Goal: Task Accomplishment & Management: Manage account settings

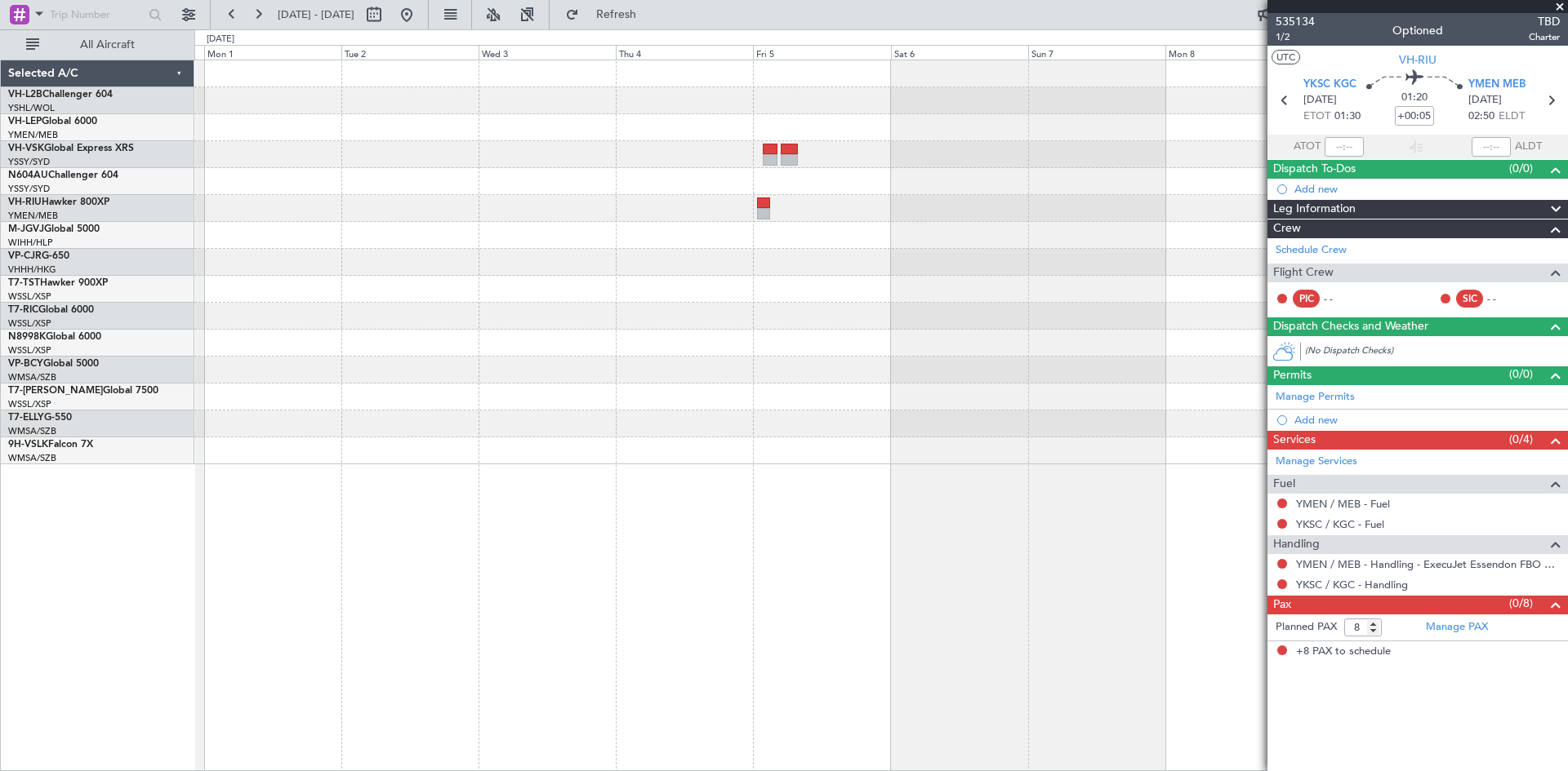
click at [966, 426] on div at bounding box center [881, 262] width 1373 height 404
click at [420, 22] on button at bounding box center [406, 15] width 26 height 26
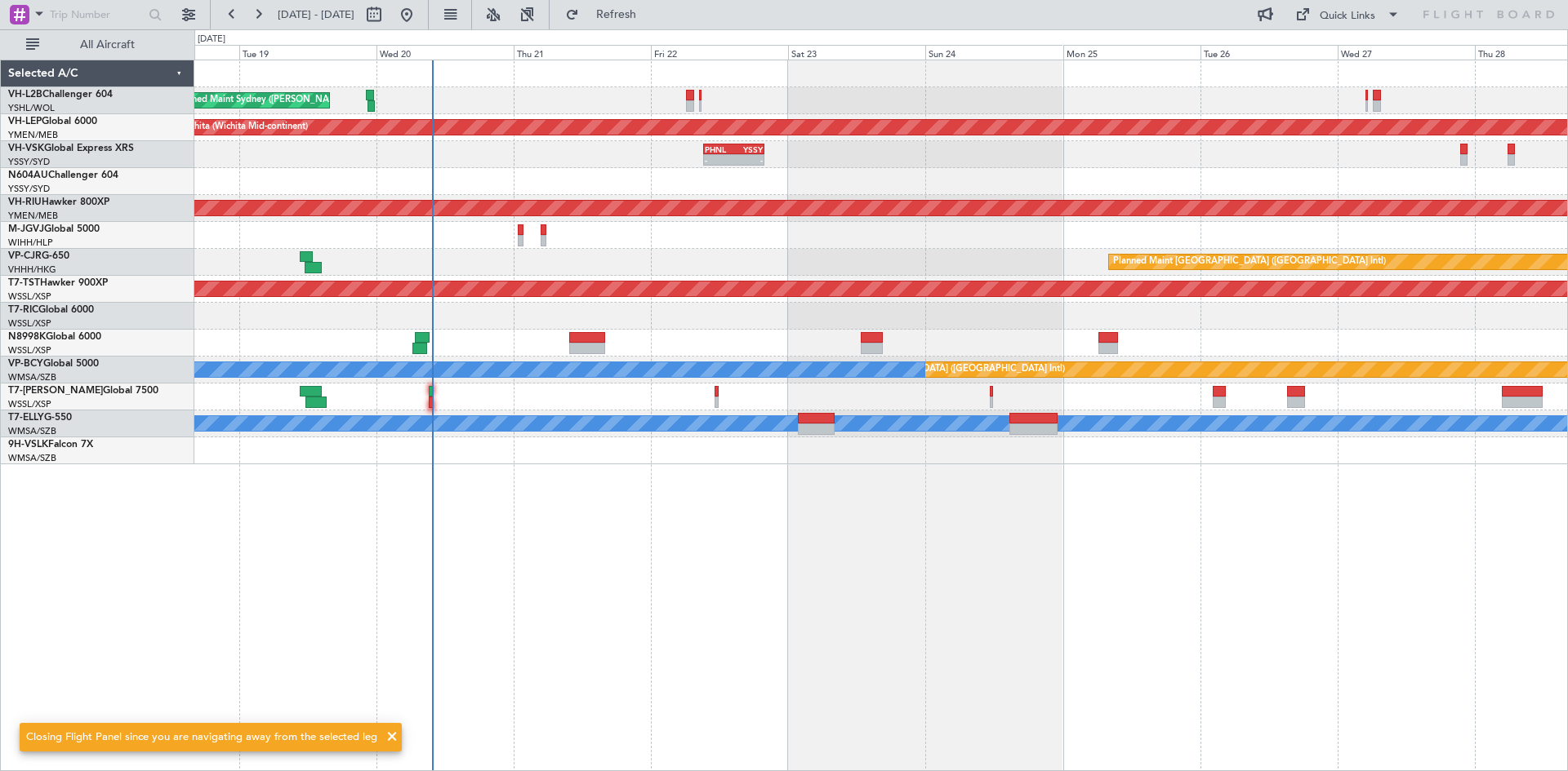
click at [653, 641] on div "Unplanned Maint Sydney ([PERSON_NAME] Intl) Unplanned Maint Wichita (Wichita Mi…" at bounding box center [881, 415] width 1374 height 712
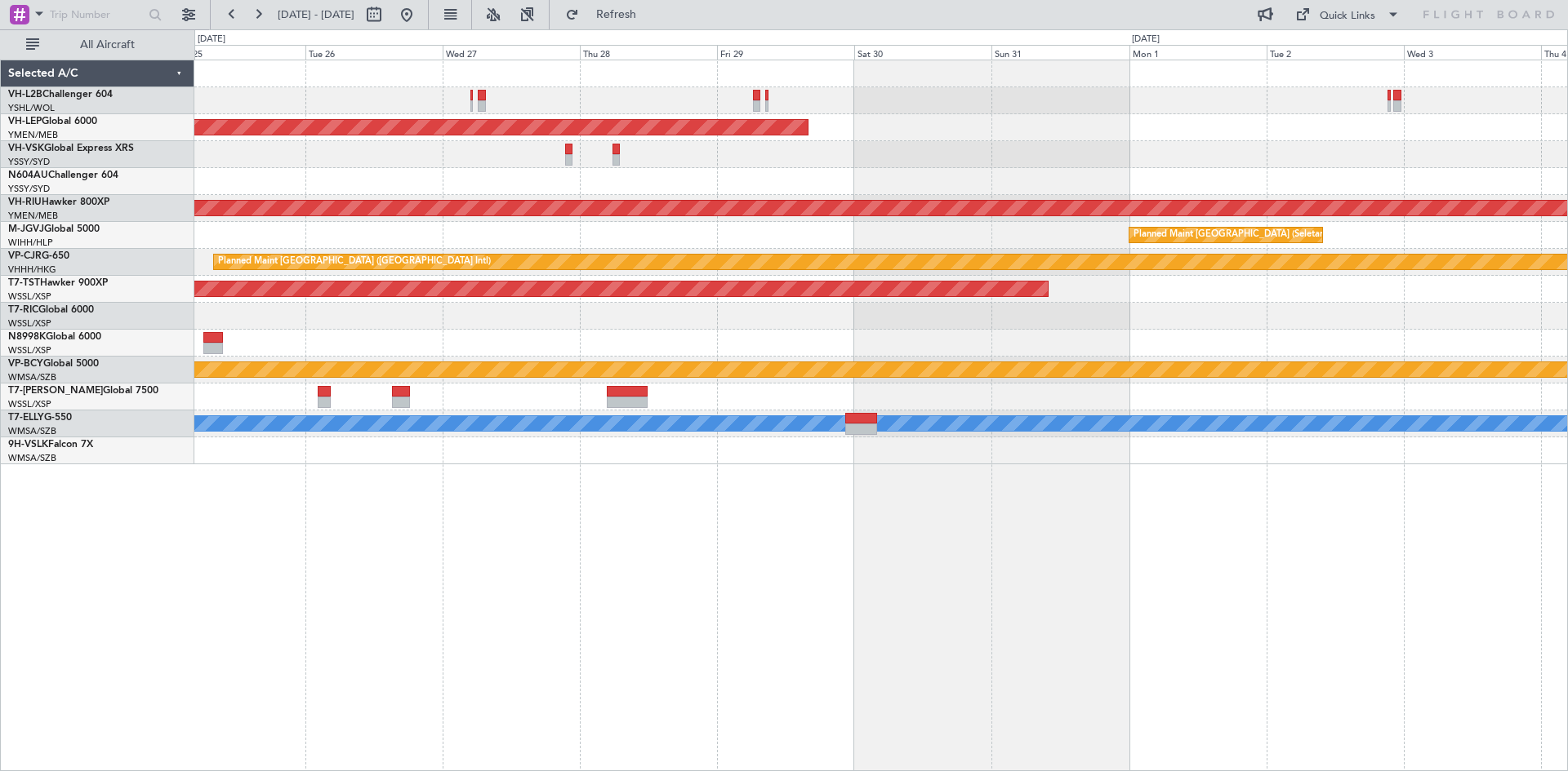
click at [454, 116] on div "Unplanned Maint Wichita (Wichita Mid-continent) PHNL 09:20 Z YSSY 19:55 Z - - P…" at bounding box center [881, 262] width 1373 height 404
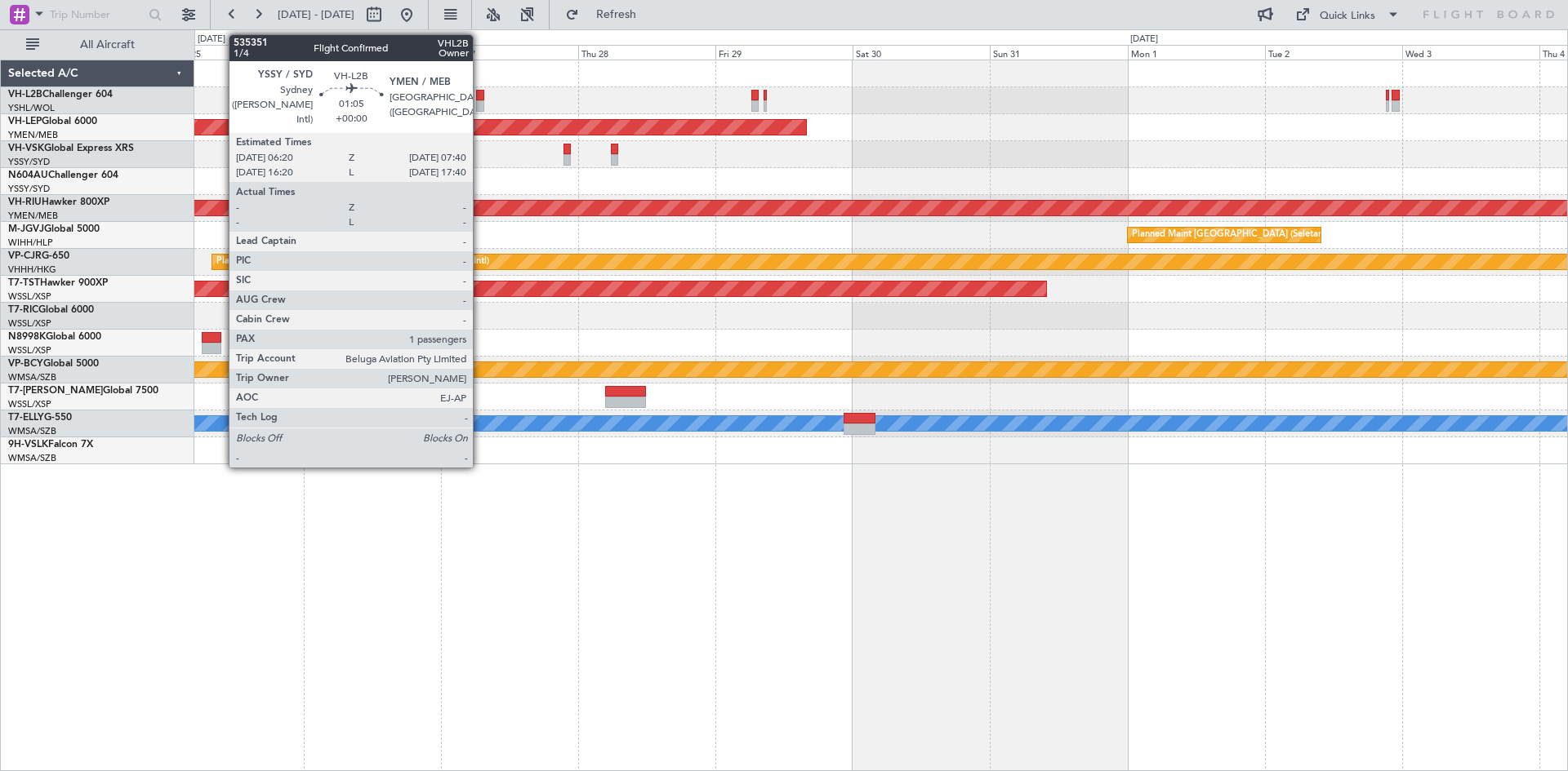
click at [480, 107] on div at bounding box center [480, 107] width 8 height 11
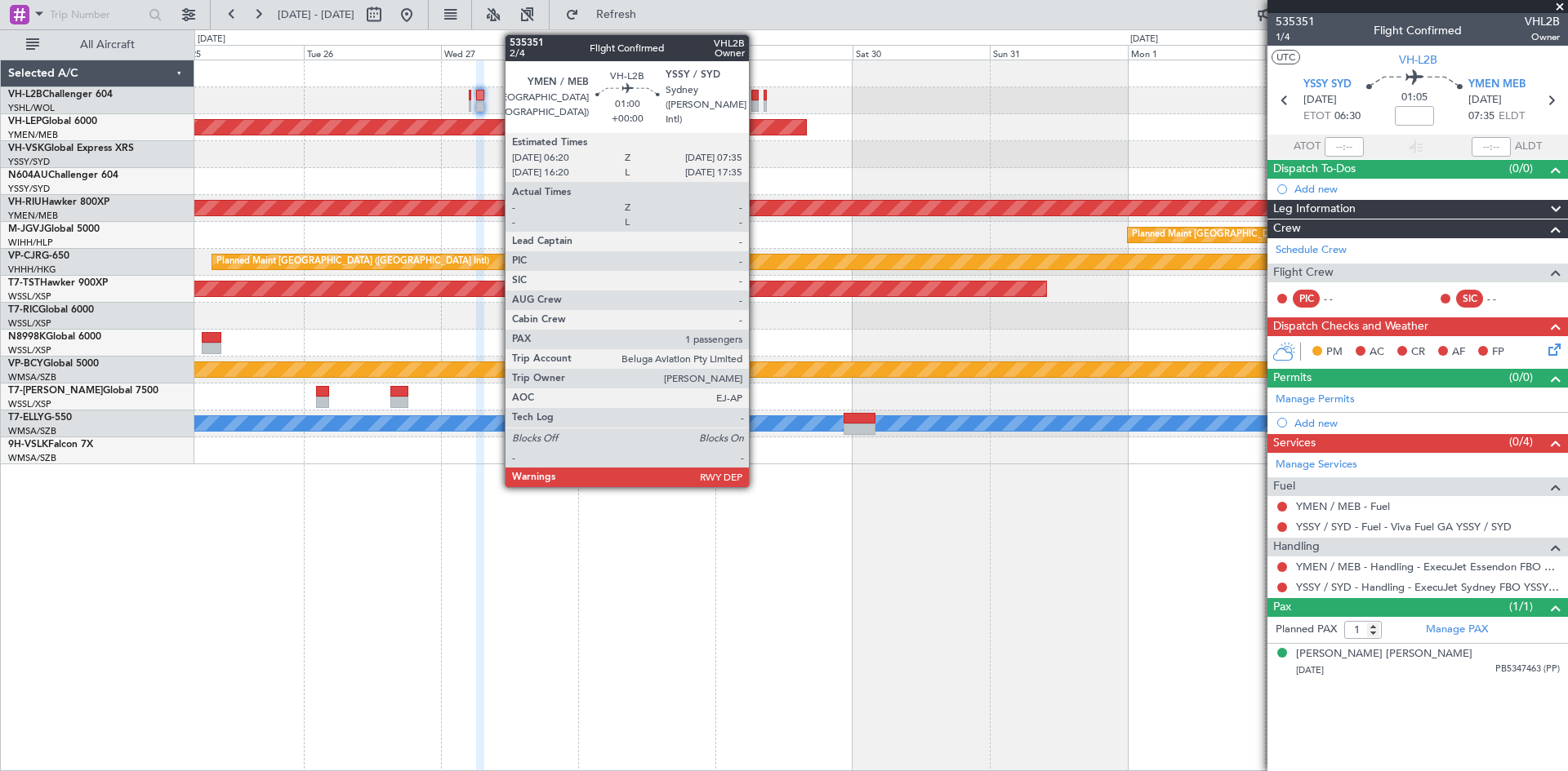
click at [756, 107] on div at bounding box center [755, 107] width 8 height 11
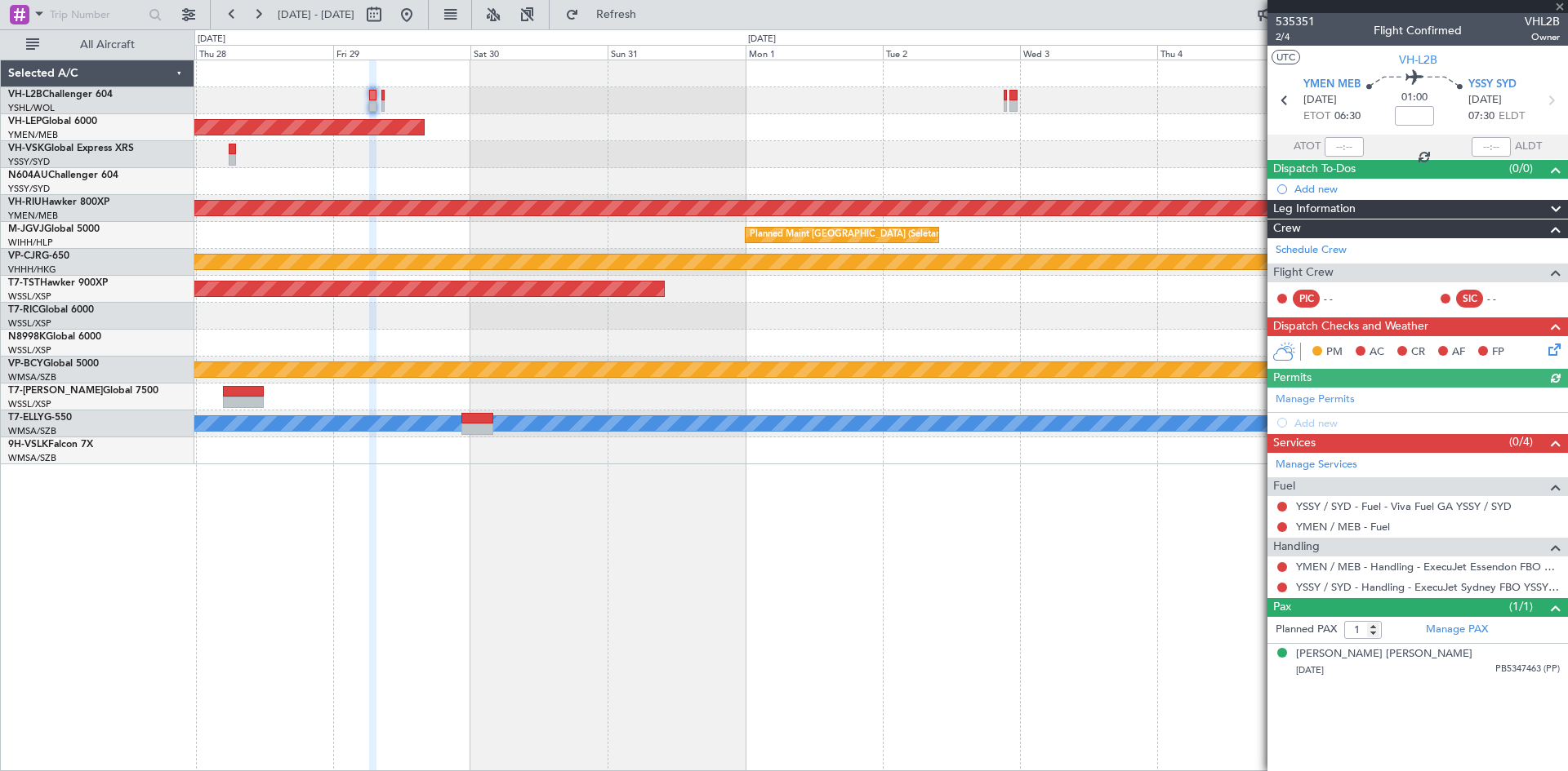
click at [814, 193] on div at bounding box center [881, 181] width 1373 height 27
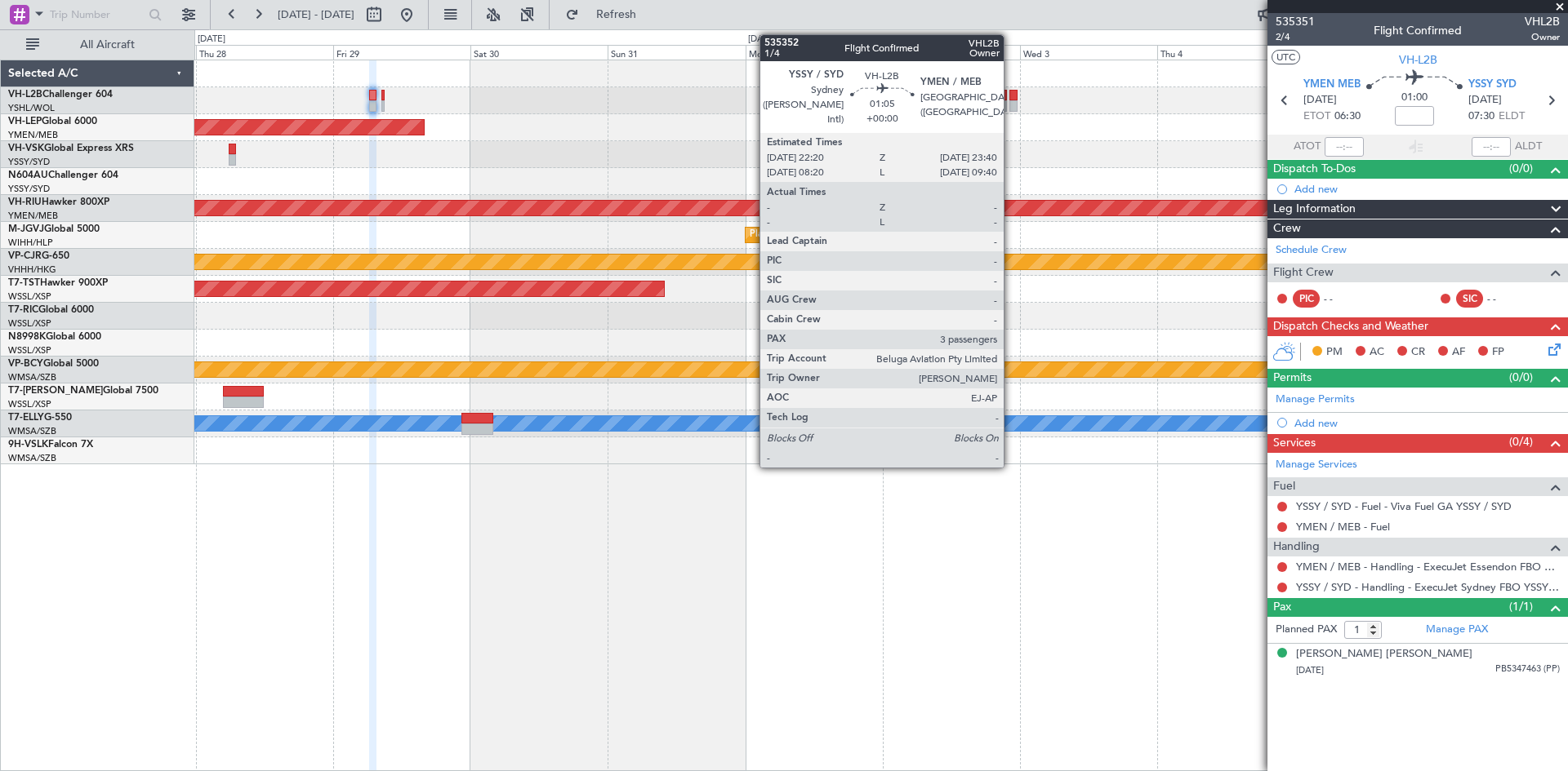
click at [1011, 101] on div at bounding box center [1013, 107] width 8 height 11
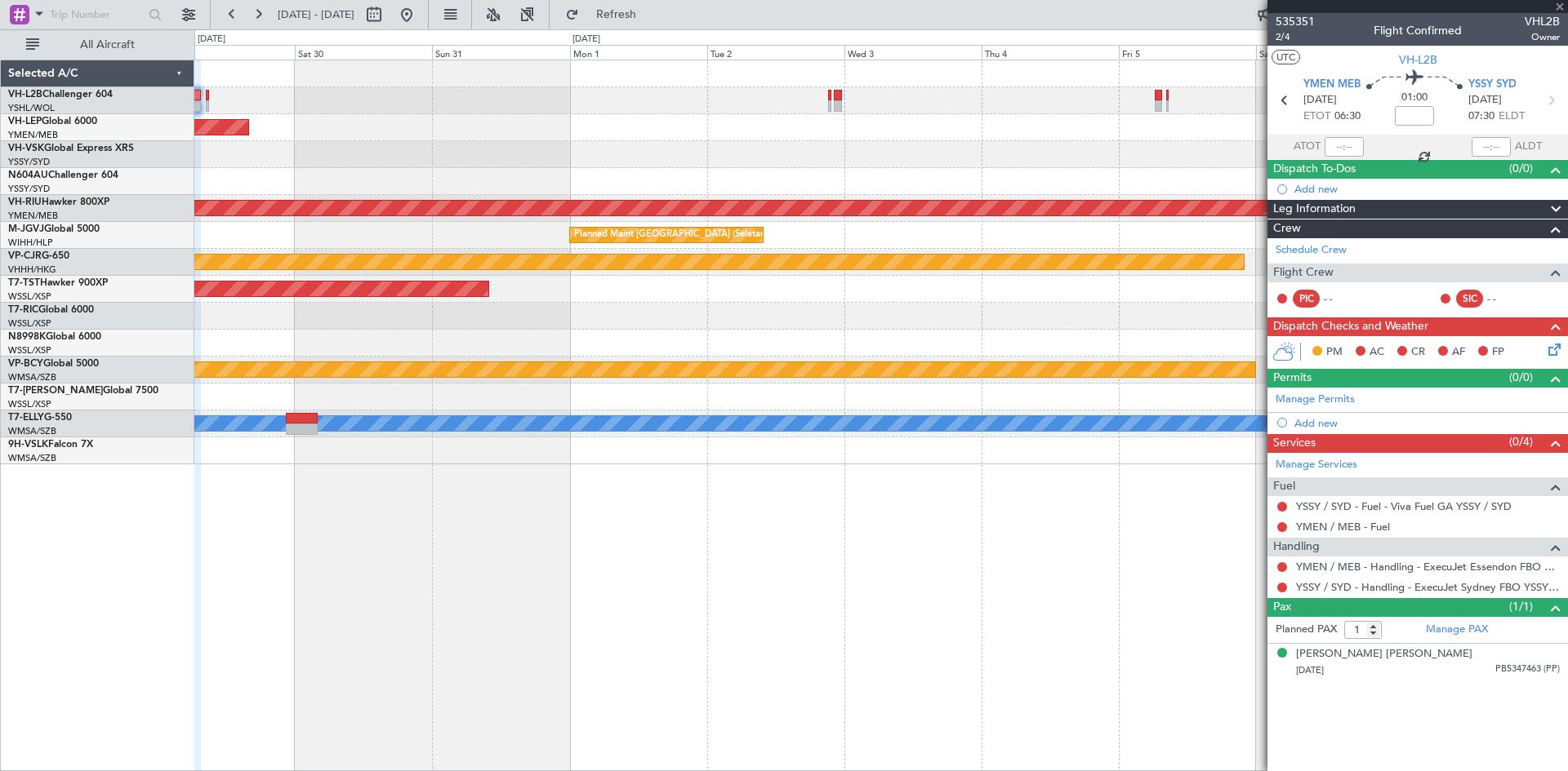
type input "3"
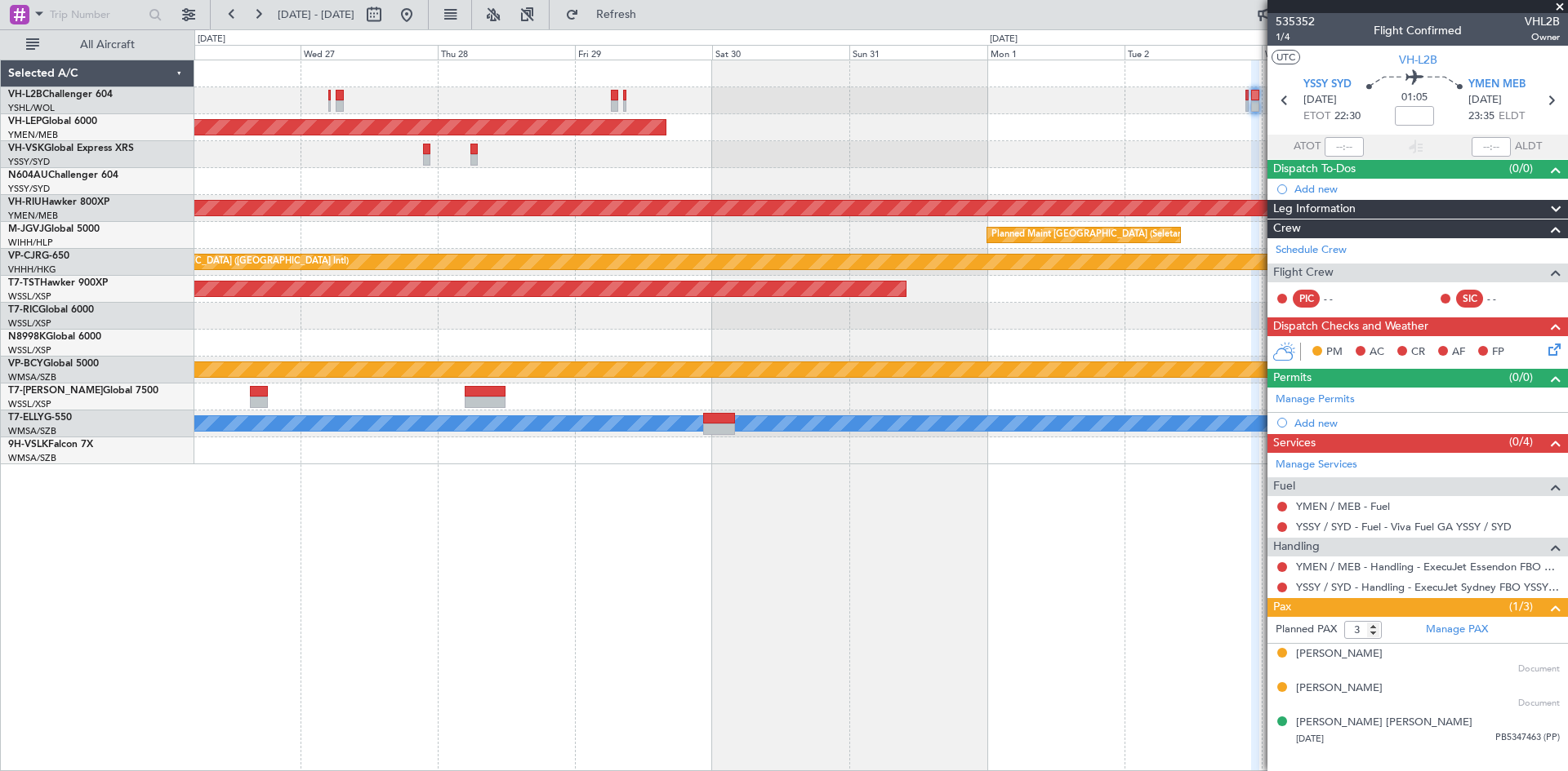
click at [1279, 173] on fb-app "[DATE] - [DATE] Refresh Quick Links All Aircraft Unplanned Maint Wichita (Wichi…" at bounding box center [784, 391] width 1568 height 759
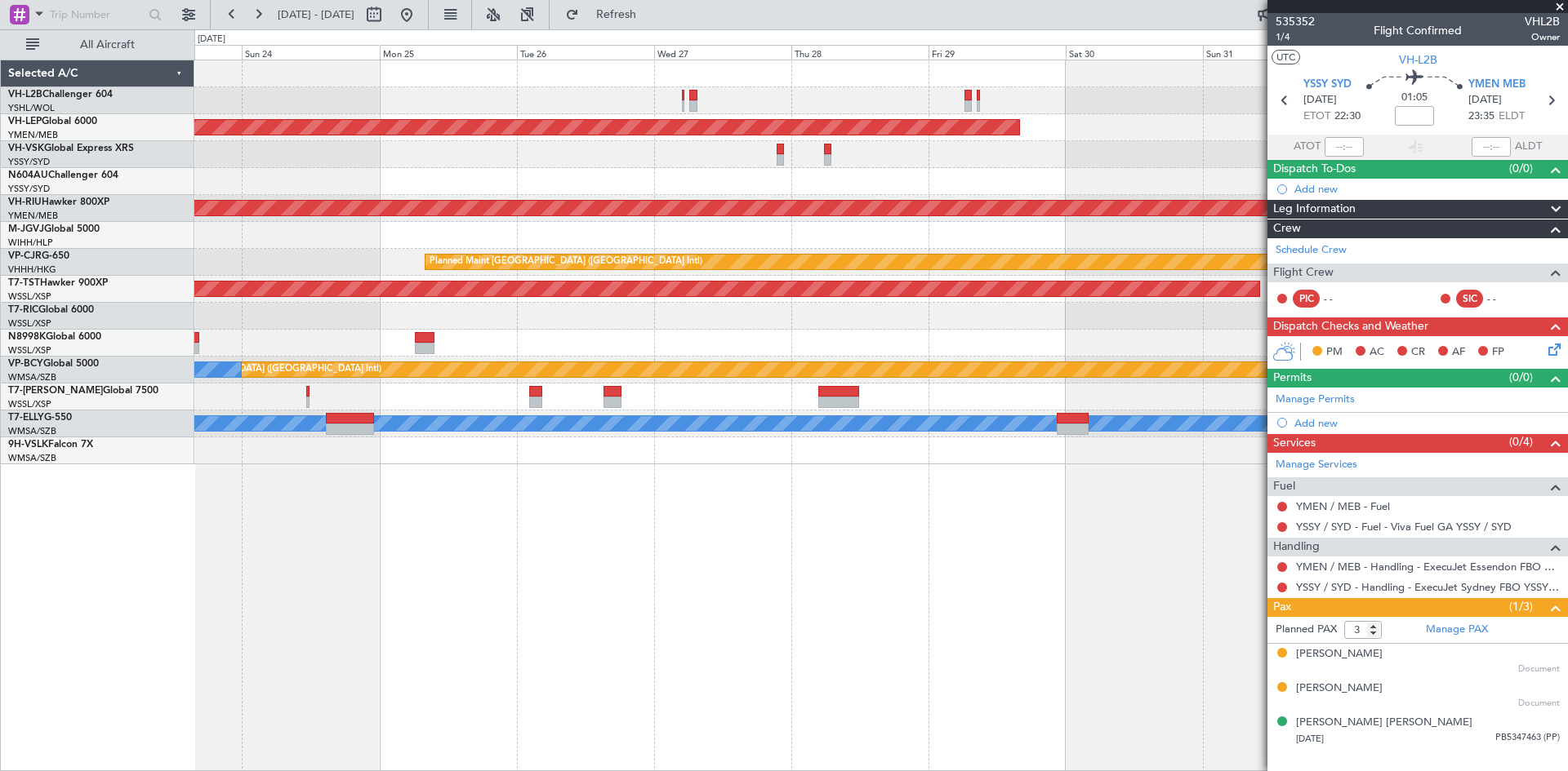
click at [1071, 172] on div "Unplanned Maint Wichita (Wichita Mid-continent) PHNL 09:20 Z YSSY 19:55 Z - - P…" at bounding box center [881, 262] width 1373 height 404
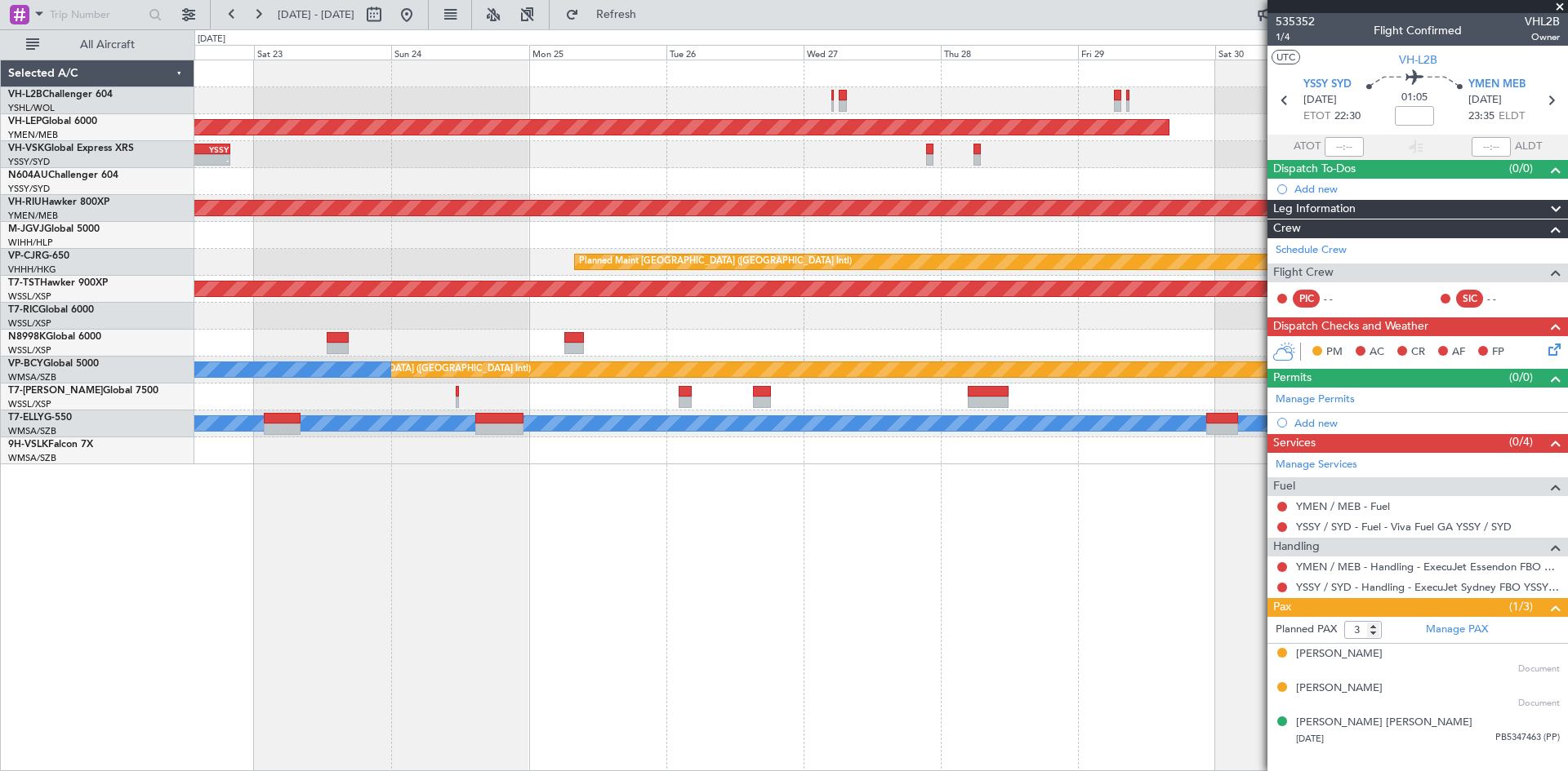
click at [1215, 675] on div "Unplanned Maint Wichita (Wichita Mid-continent) PHNL 09:20 Z YSSY 19:55 Z - - P…" at bounding box center [881, 415] width 1374 height 712
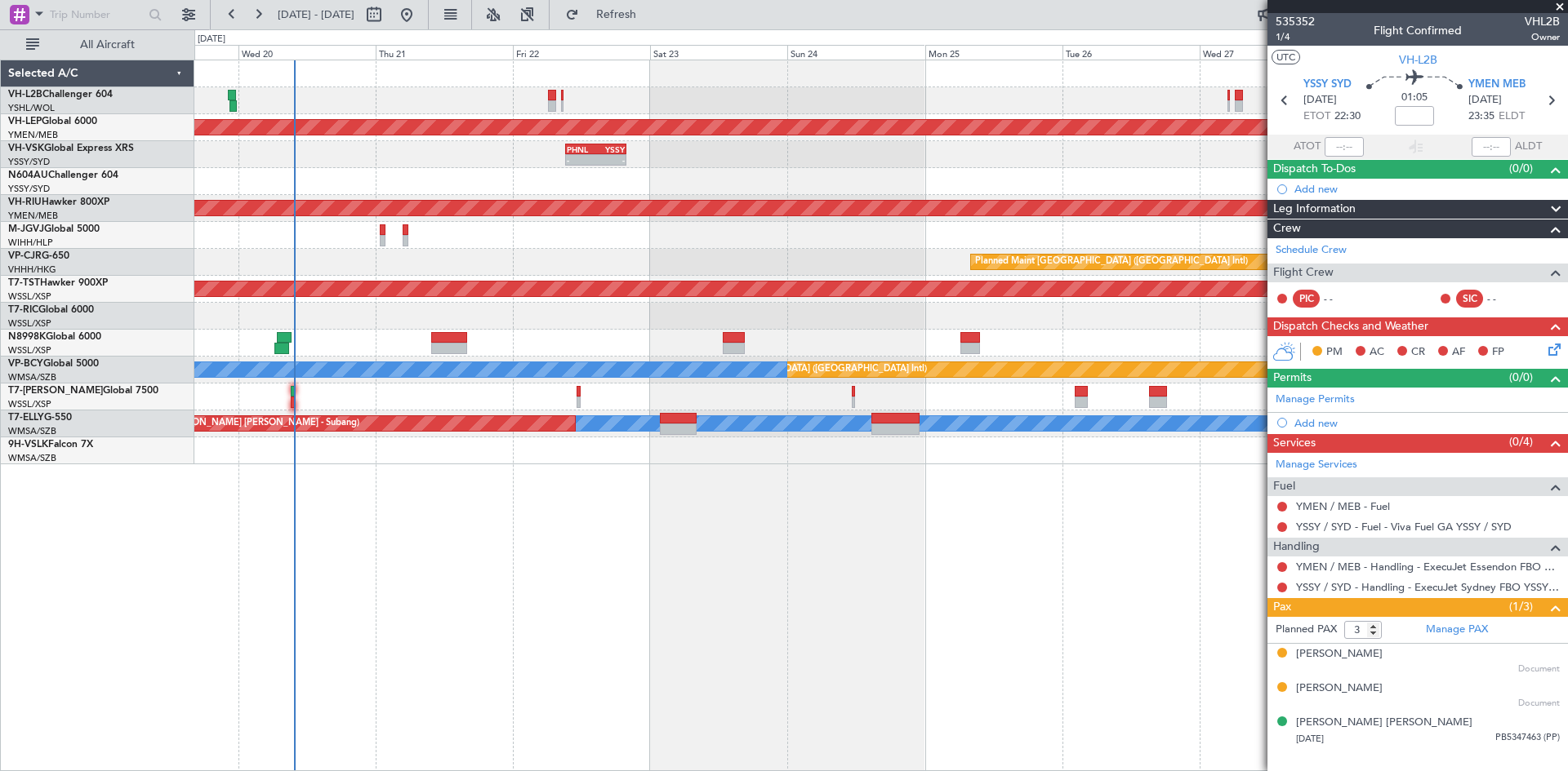
click at [1207, 683] on div "Unplanned Maint Sydney ([PERSON_NAME] Intl) Unplanned Maint Wichita (Wichita Mi…" at bounding box center [881, 415] width 1374 height 712
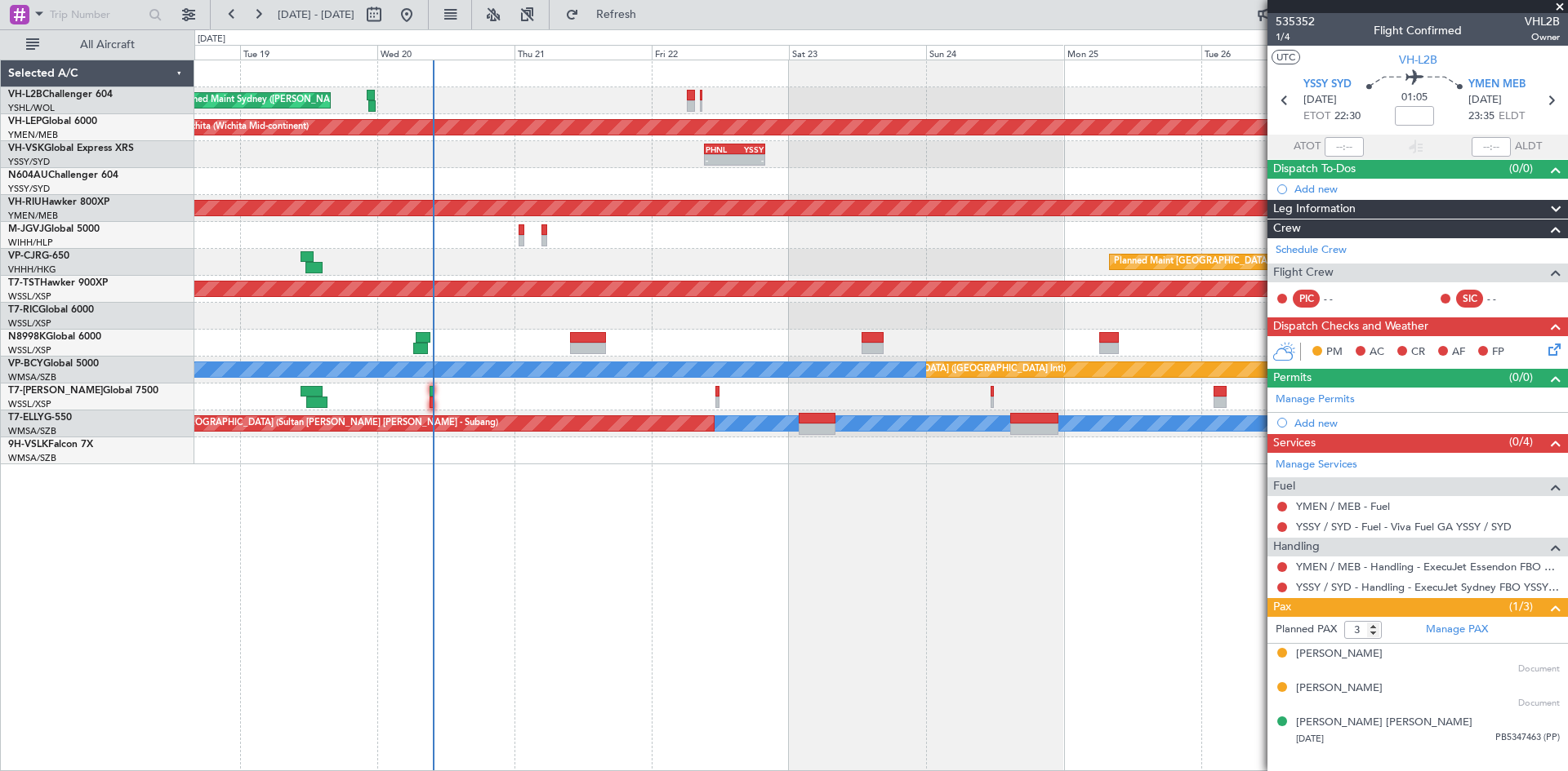
click at [883, 653] on div "Unplanned Maint Sydney ([PERSON_NAME] Intl) Unplanned Maint Wichita (Wichita Mi…" at bounding box center [881, 415] width 1374 height 712
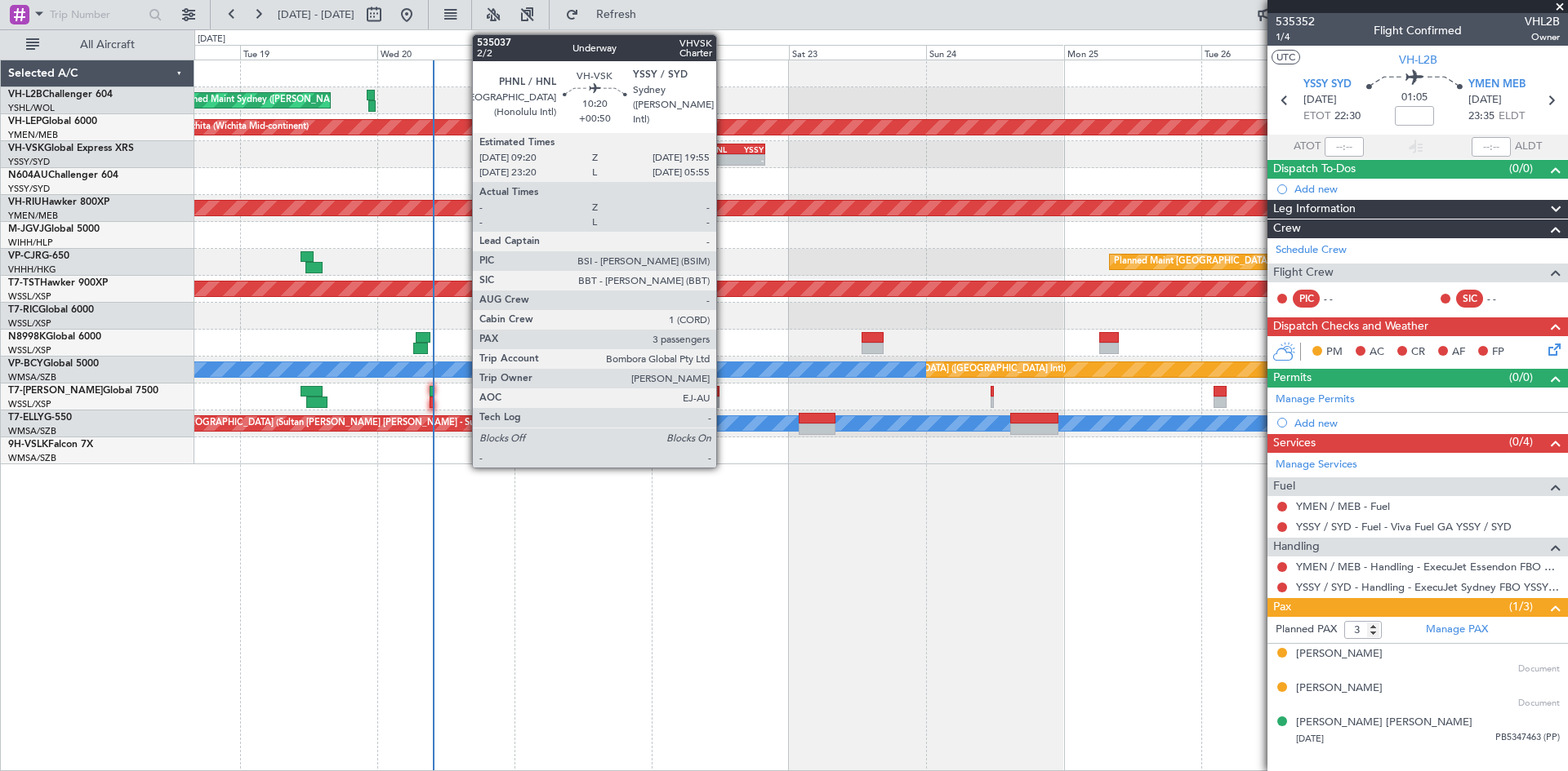
click at [723, 163] on div "-" at bounding box center [719, 160] width 28 height 9
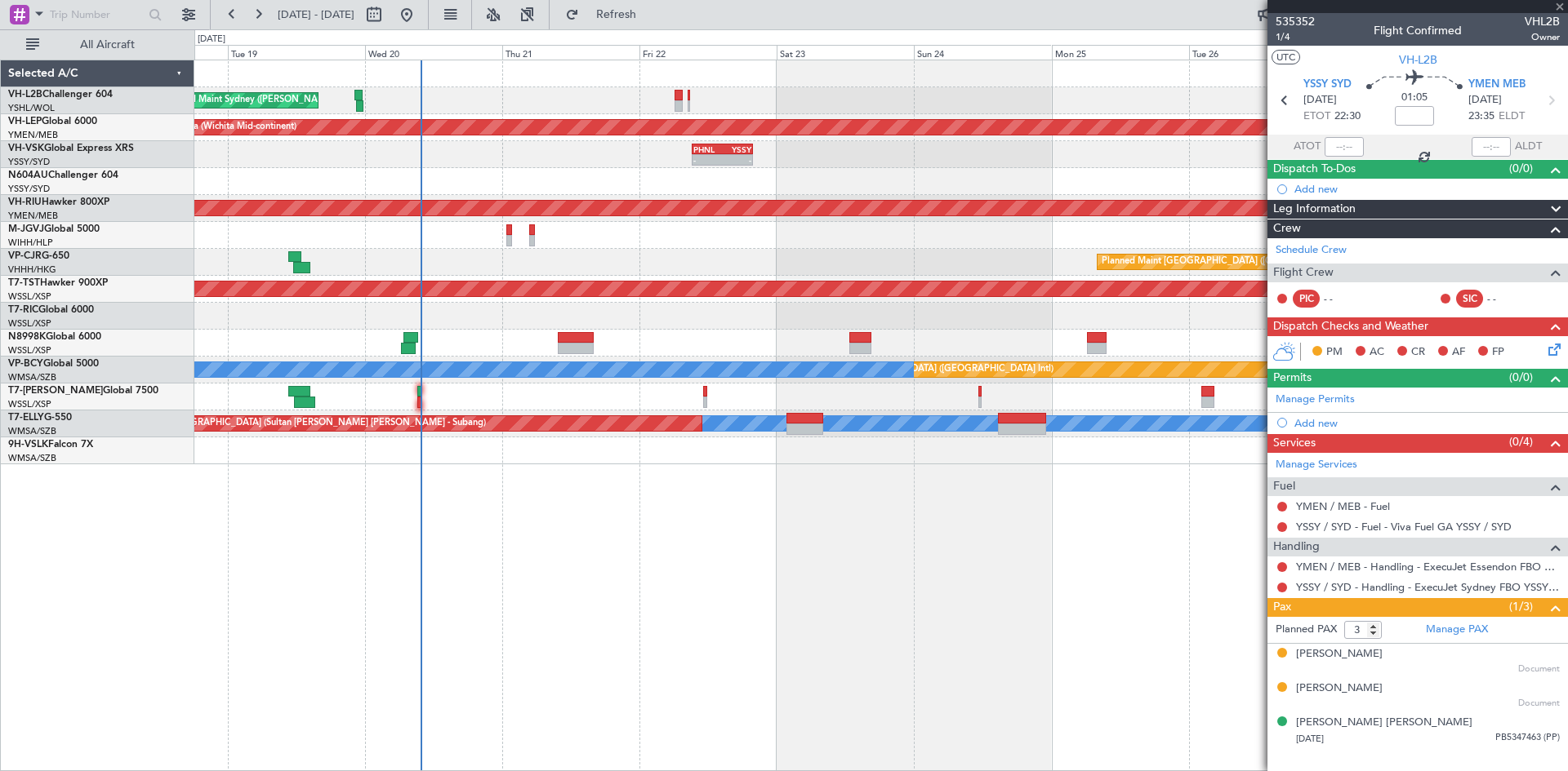
type input "+00:50"
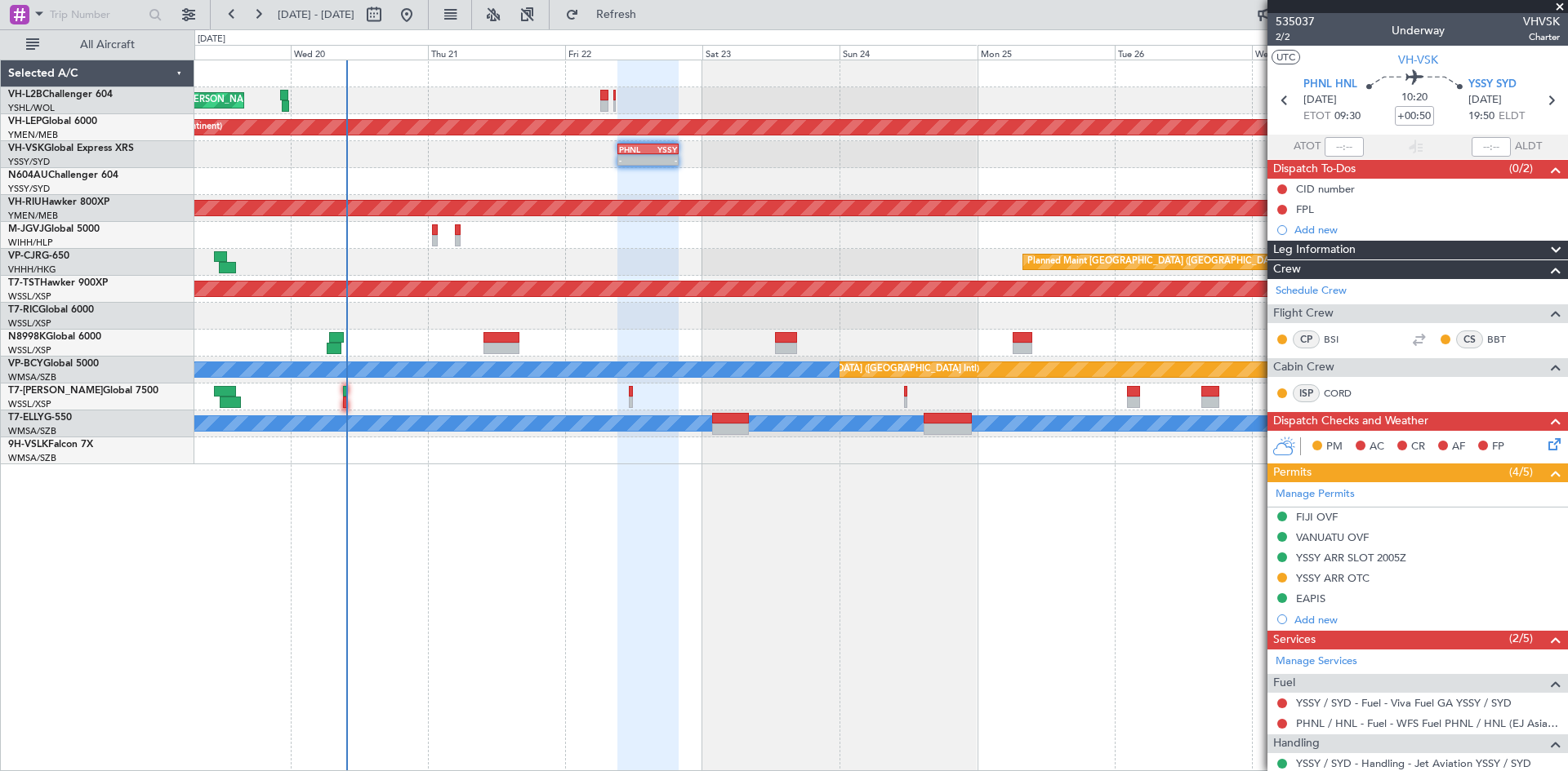
click at [817, 542] on div "Unplanned Maint Sydney ([PERSON_NAME] Intl) Unplanned Maint Wichita (Wichita Mi…" at bounding box center [881, 415] width 1374 height 712
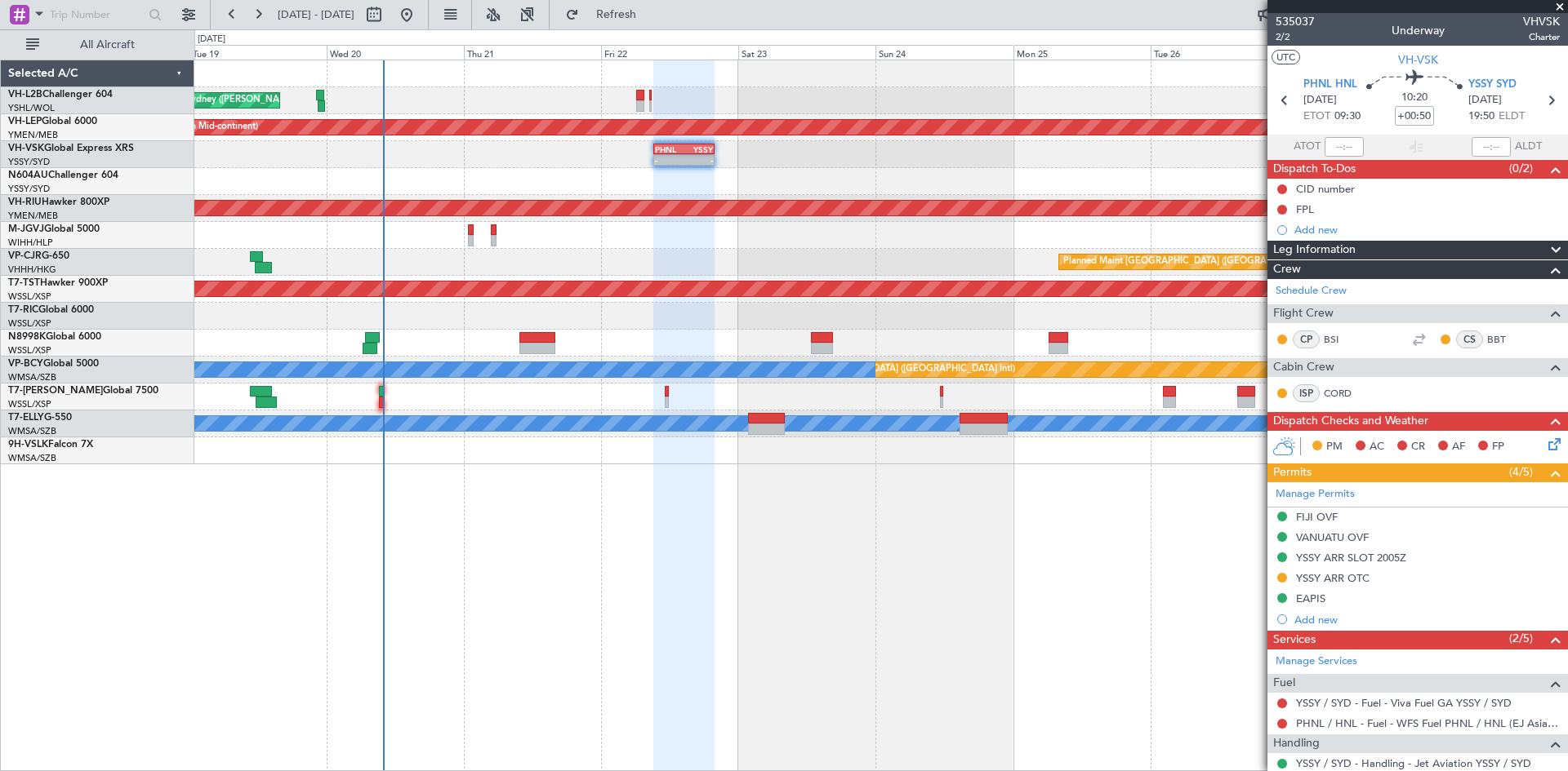
click at [452, 254] on div "Planned Maint [GEOGRAPHIC_DATA] ([GEOGRAPHIC_DATA] Intl)" at bounding box center [881, 262] width 1373 height 27
